Goal: Task Accomplishment & Management: Manage account settings

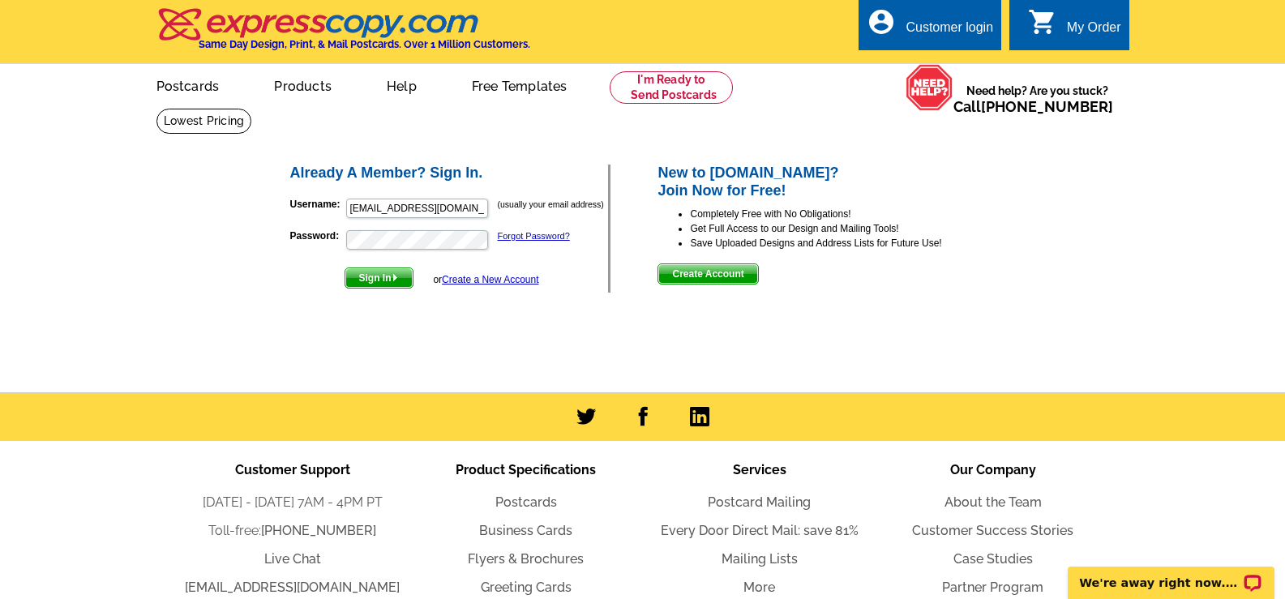
click at [198, 298] on main "Already A Member? Sign In. Username: sjafrirealtor@gmail.com (usually your emai…" at bounding box center [642, 250] width 1285 height 285
click at [535, 236] on link "Forgot Password?" at bounding box center [534, 236] width 72 height 10
click at [519, 238] on link "Forgot Password?" at bounding box center [534, 236] width 72 height 10
